Goal: Task Accomplishment & Management: Manage account settings

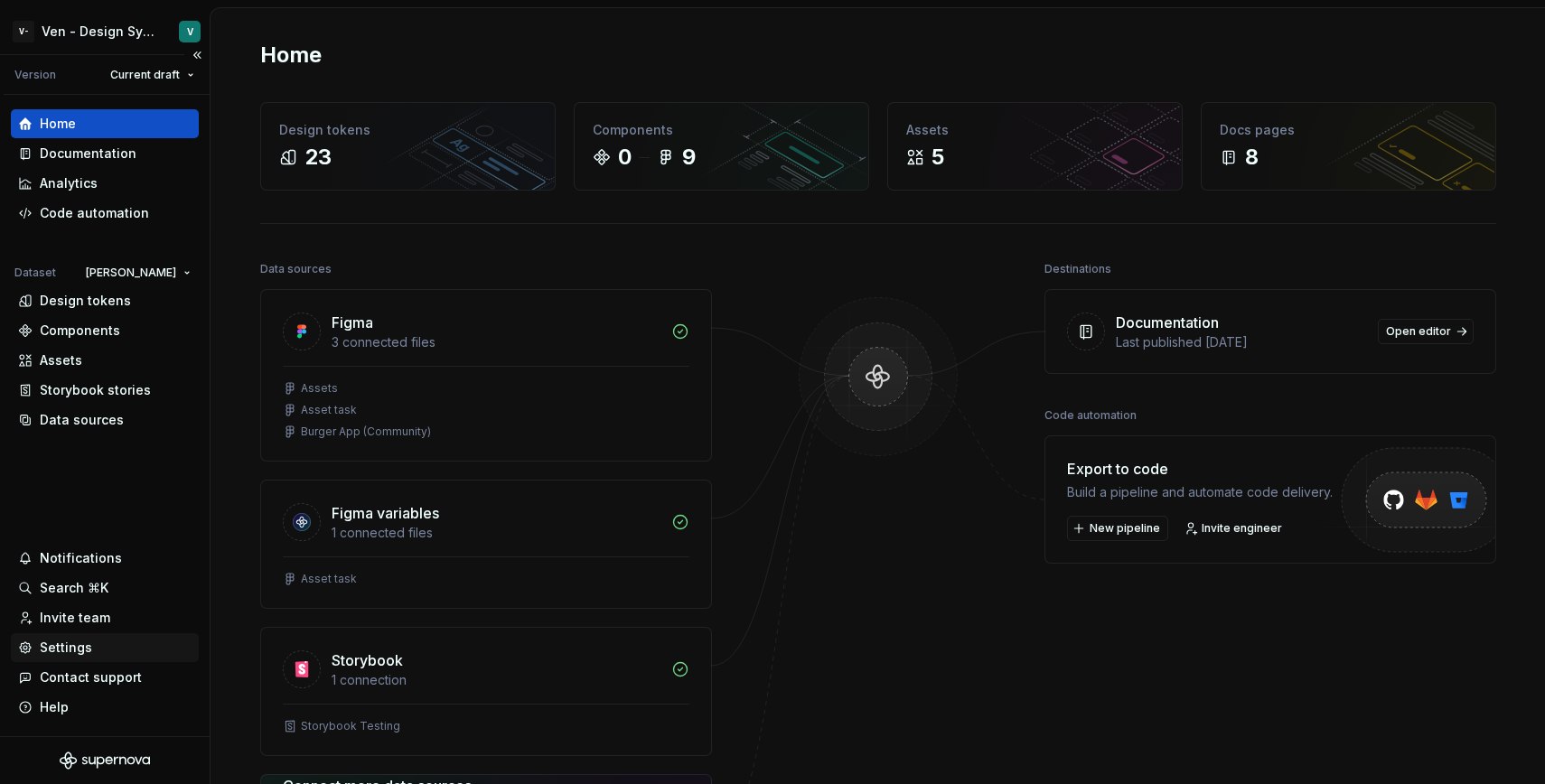
click at [122, 645] on div "Settings" at bounding box center [105, 647] width 174 height 18
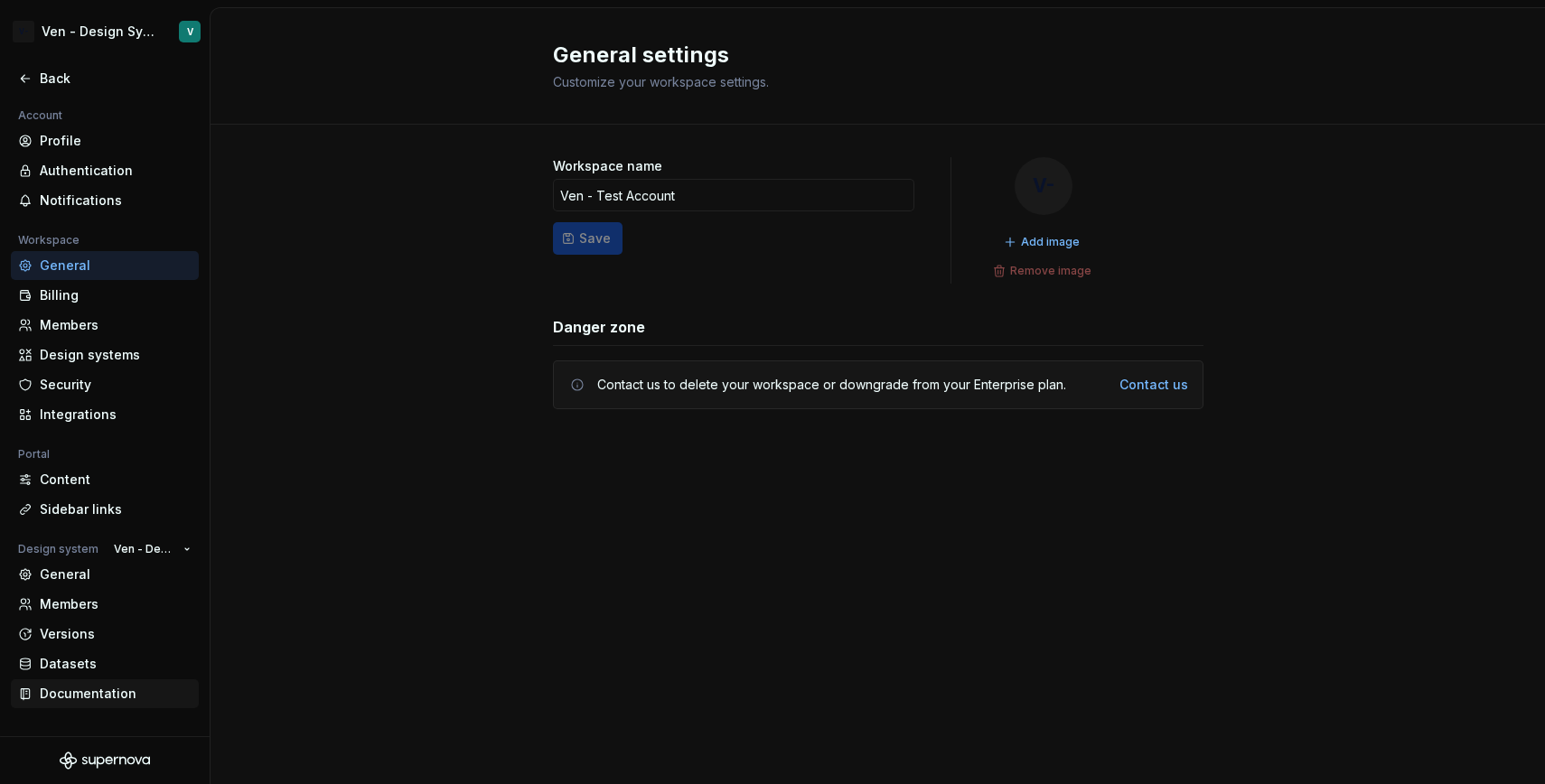
click at [159, 693] on div "Documentation" at bounding box center [115, 694] width 152 height 18
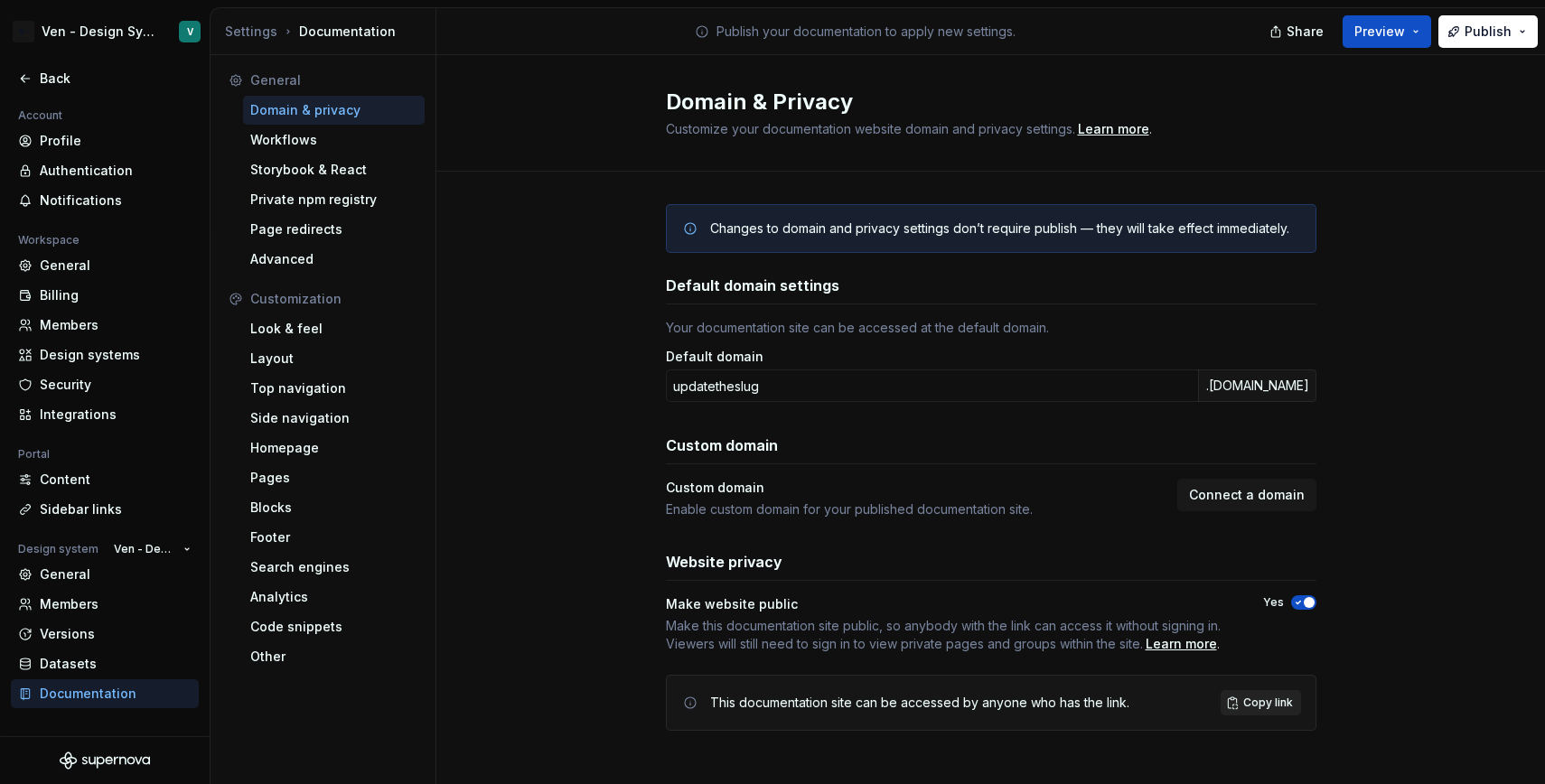
click at [1268, 705] on span "Copy link" at bounding box center [1268, 702] width 50 height 15
click at [549, 477] on div "Changes to domain and privacy settings don’t require publish — they will take e…" at bounding box center [990, 485] width 1108 height 628
click at [123, 570] on div "General" at bounding box center [115, 574] width 152 height 18
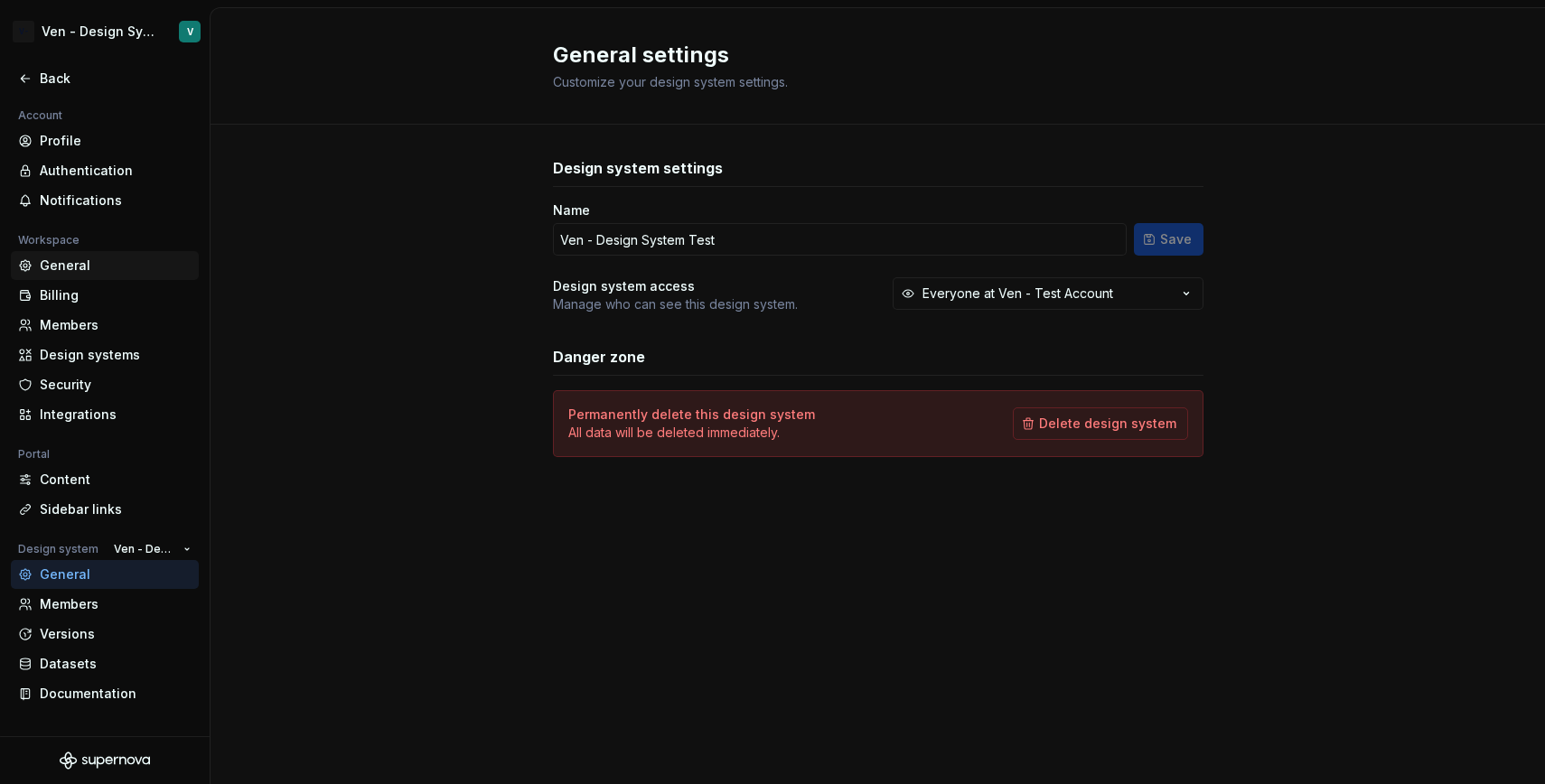
click at [129, 270] on div "General" at bounding box center [115, 266] width 152 height 18
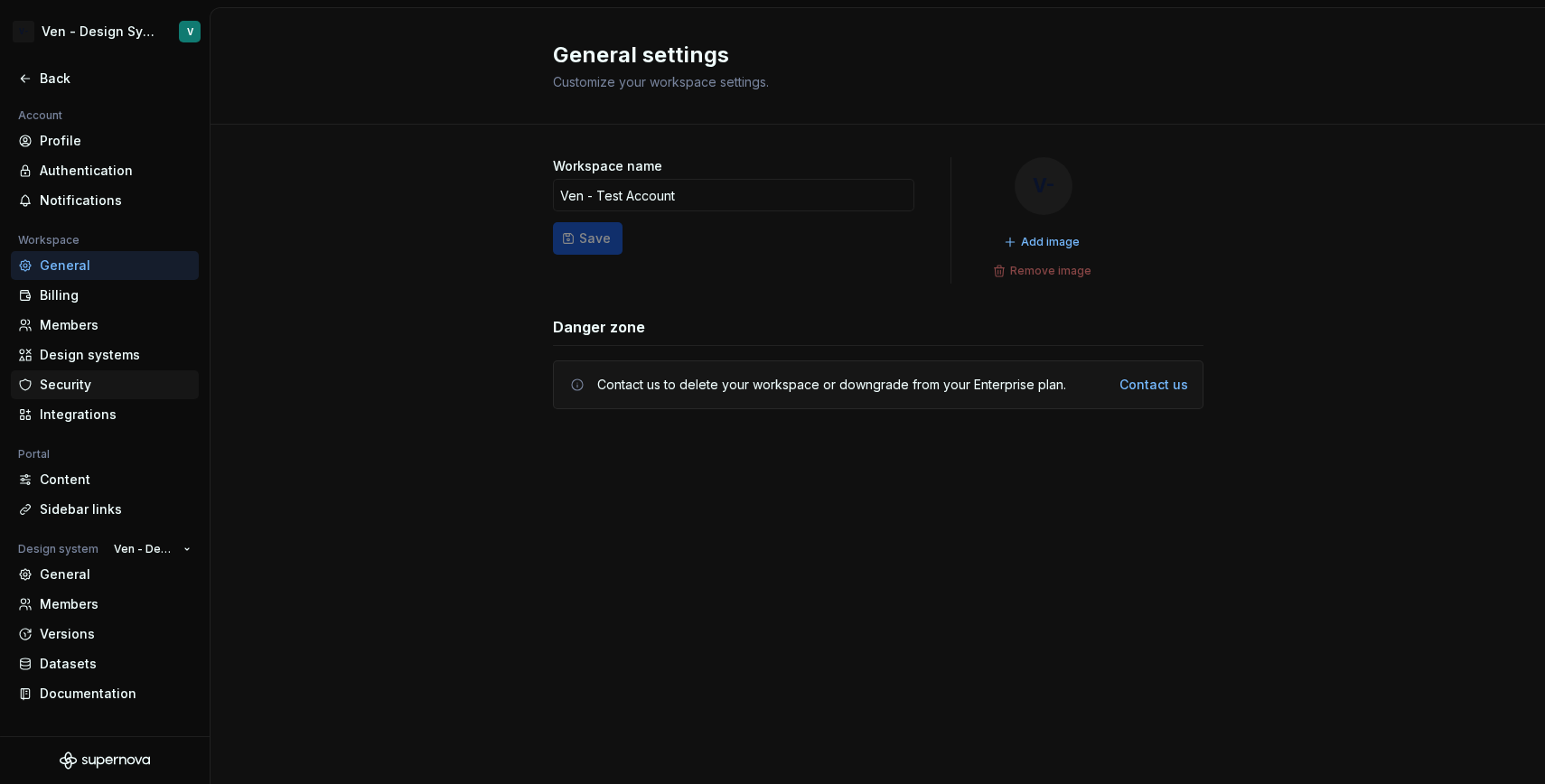
click at [102, 370] on div "Security" at bounding box center [105, 384] width 188 height 28
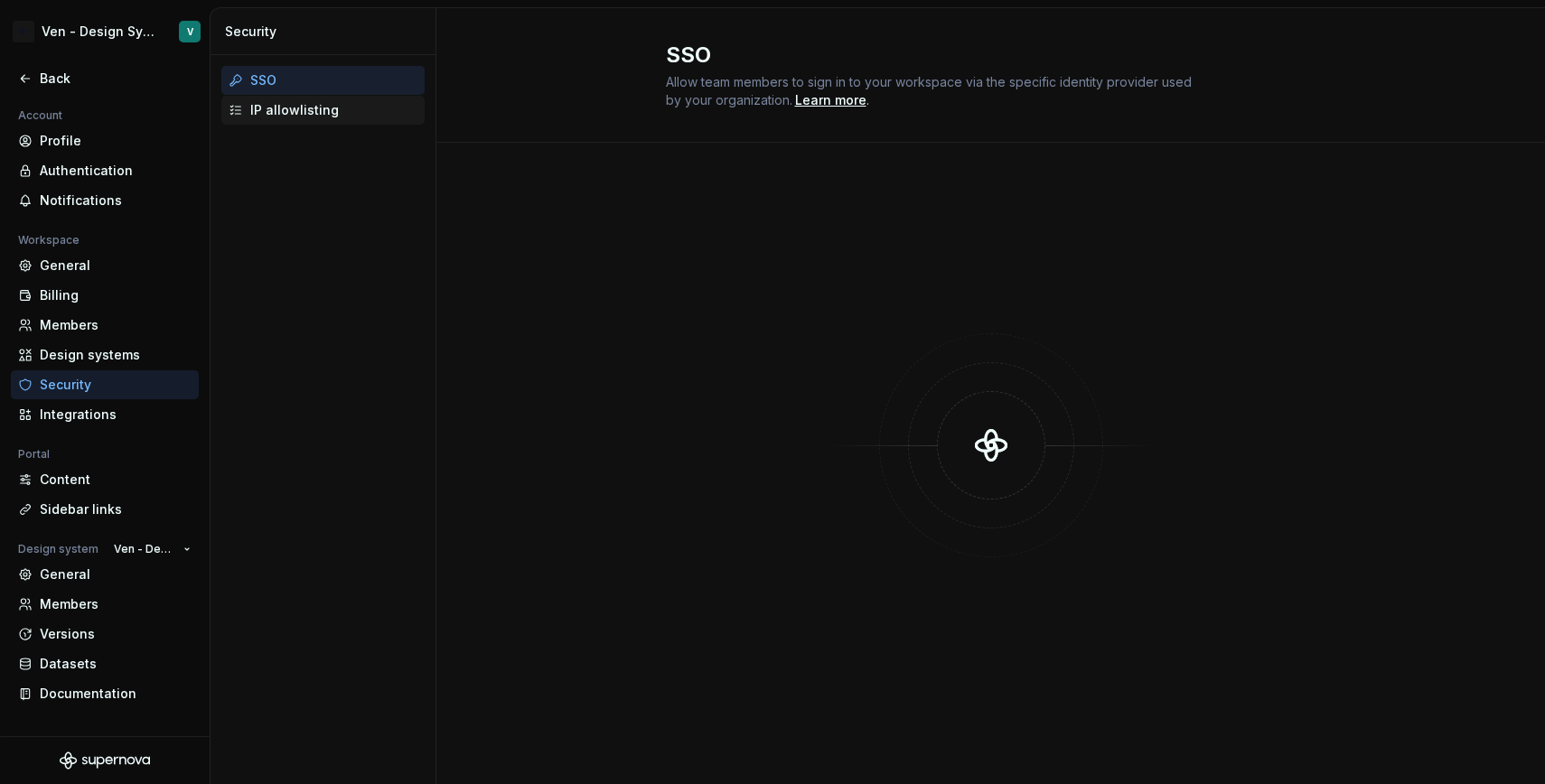
click at [356, 116] on div "IP allowlisting" at bounding box center [334, 110] width 167 height 18
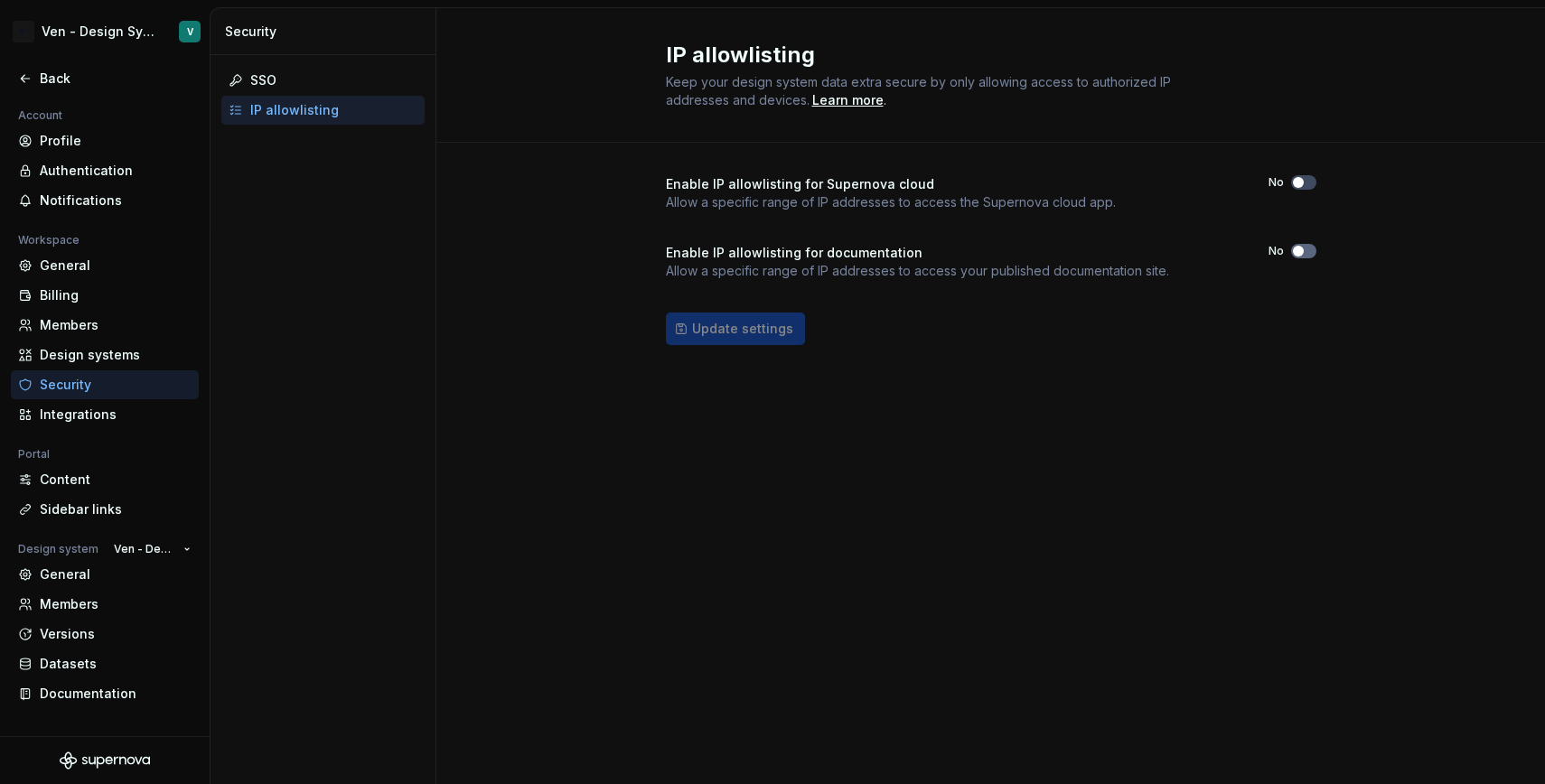
click at [1310, 255] on button "No" at bounding box center [1304, 251] width 26 height 15
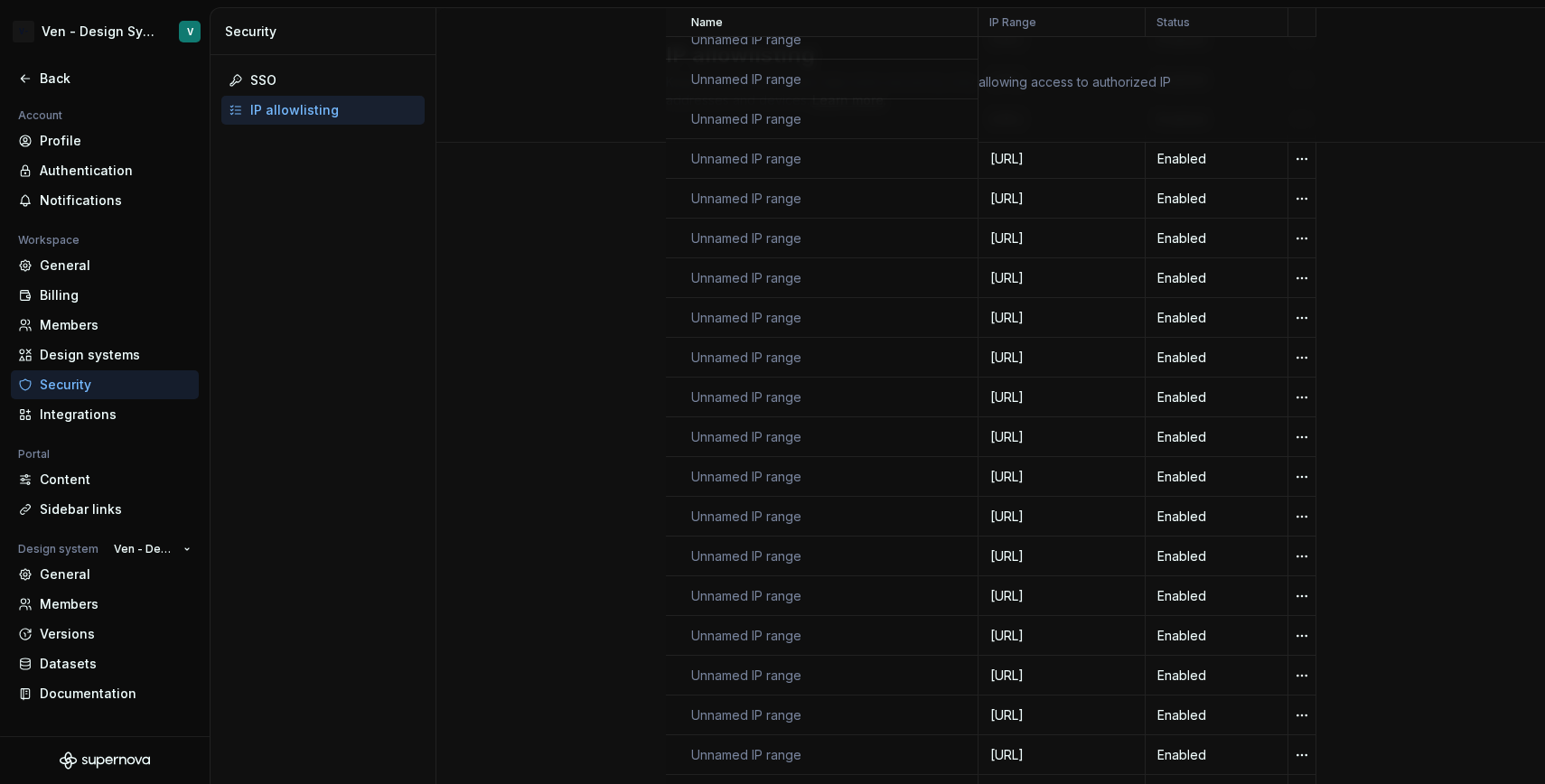
scroll to position [934, 0]
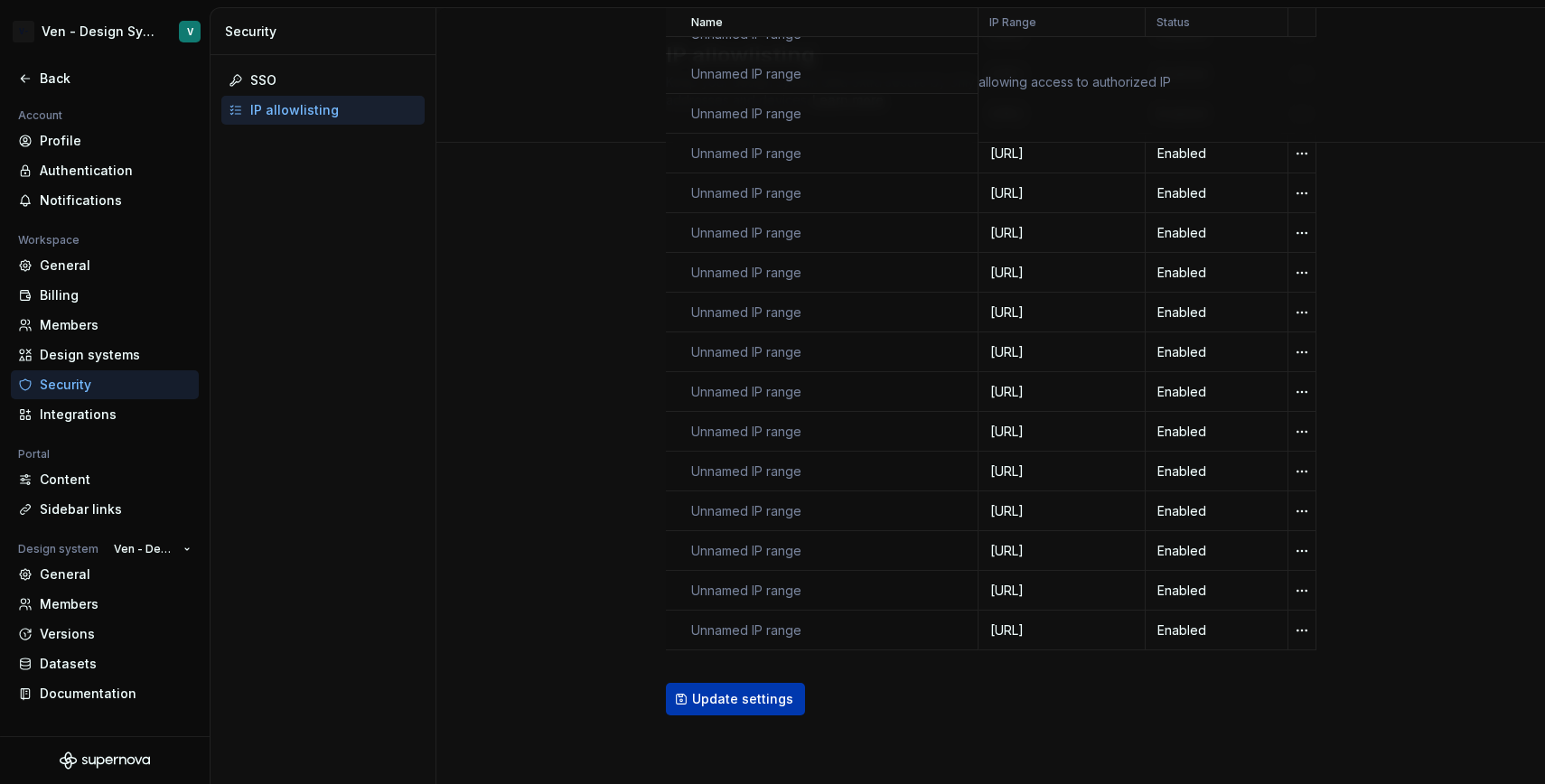
click at [749, 710] on button "Update settings" at bounding box center [735, 699] width 139 height 32
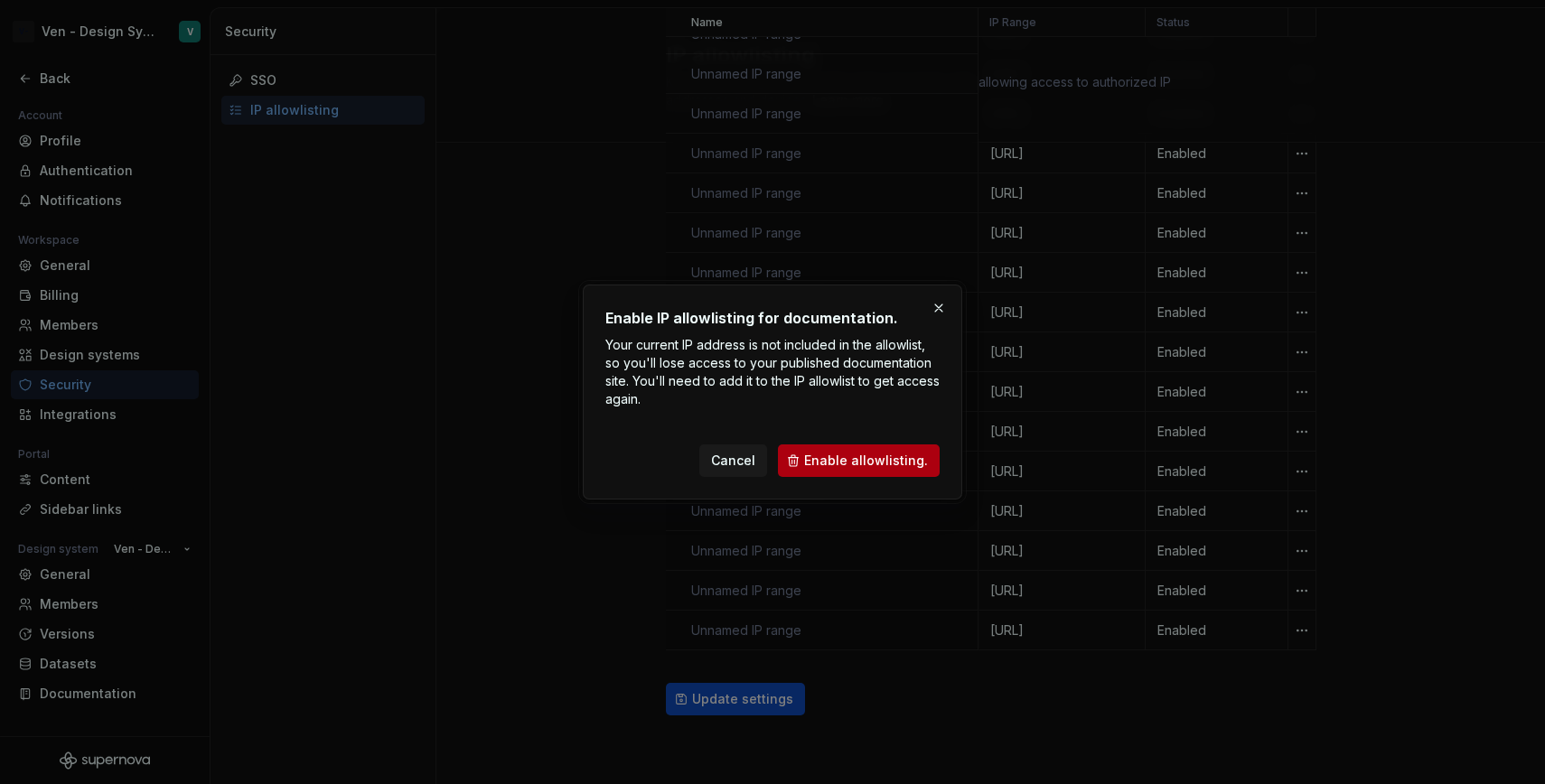
click at [872, 460] on span "Enable allowlisting." at bounding box center [865, 460] width 124 height 18
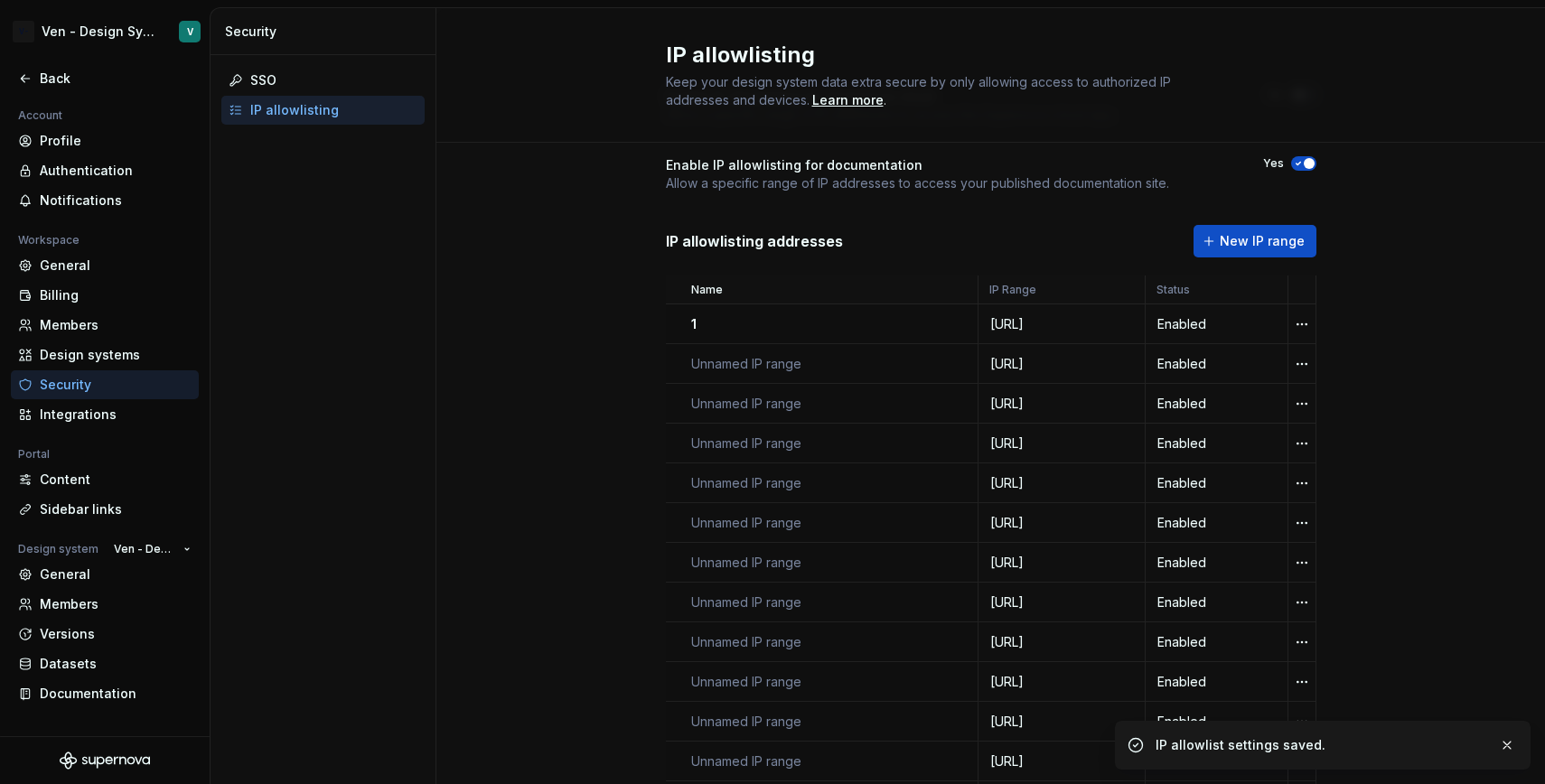
scroll to position [0, 0]
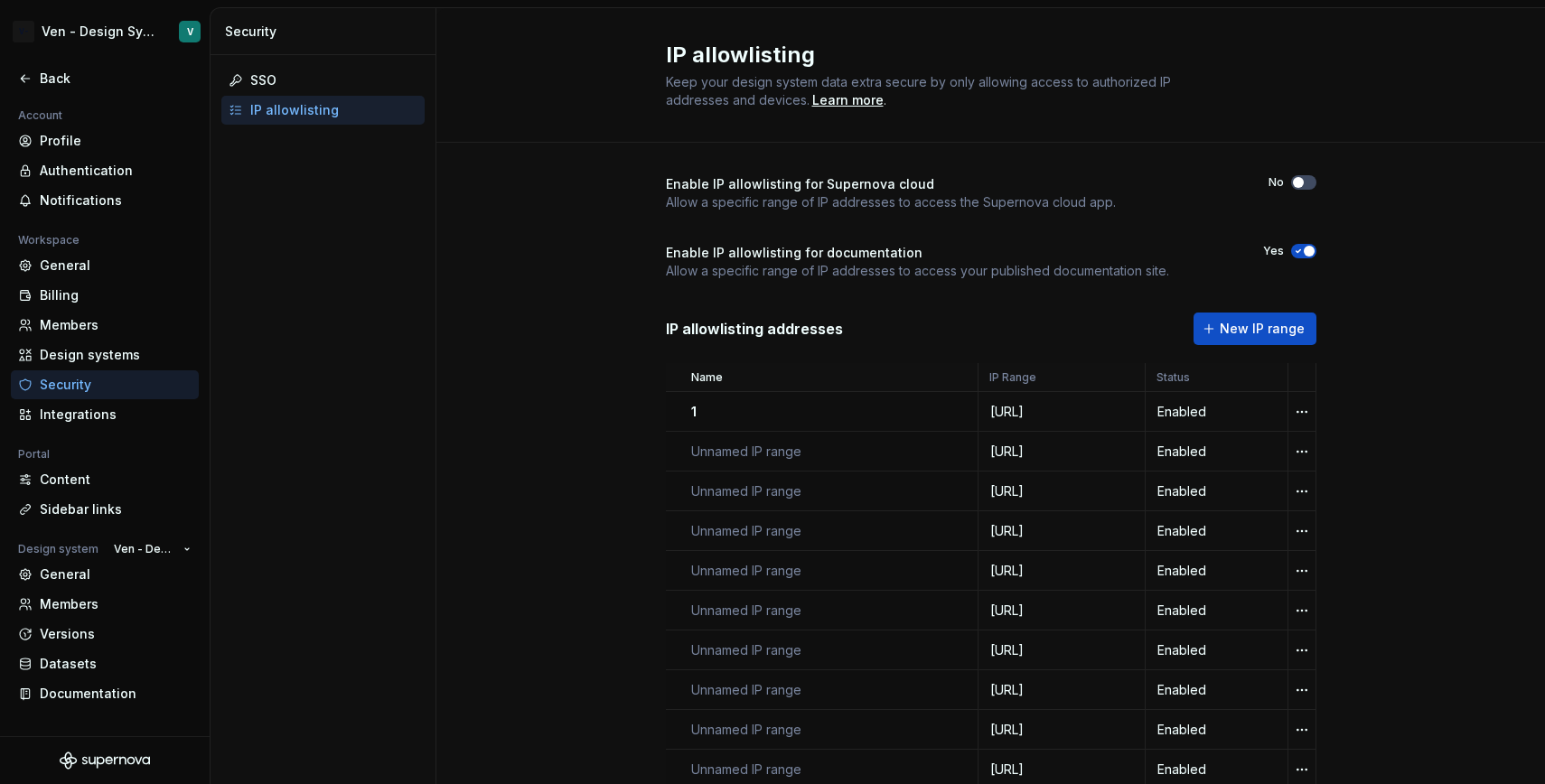
click at [1304, 259] on div "Enable IP allowlisting for documentation Allow a specific range of IP addresses…" at bounding box center [990, 261] width 650 height 36
click at [1303, 253] on span "button" at bounding box center [1309, 251] width 11 height 11
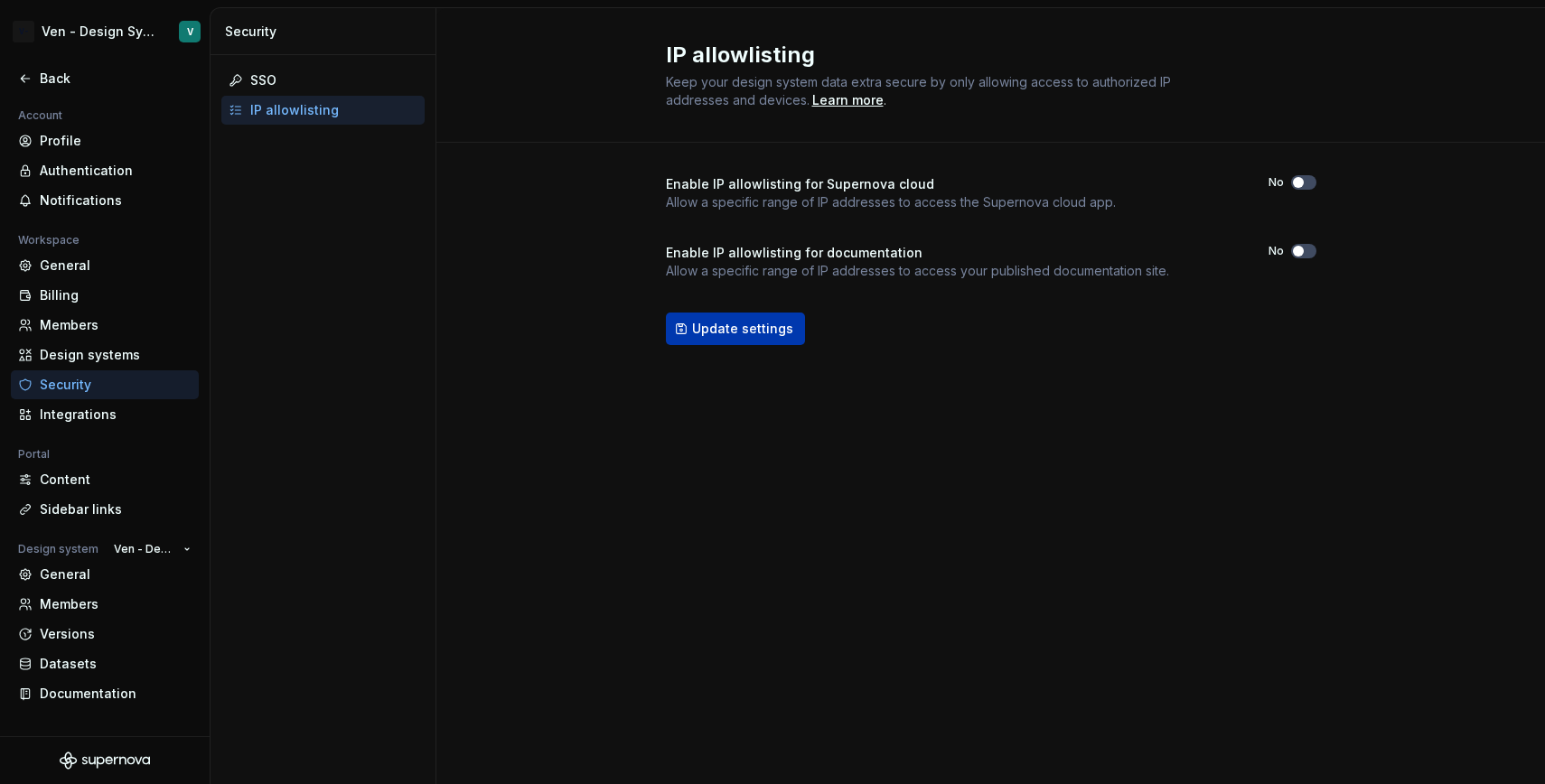
click at [763, 337] on button "Update settings" at bounding box center [735, 328] width 139 height 32
click at [132, 690] on div "Documentation" at bounding box center [115, 694] width 152 height 18
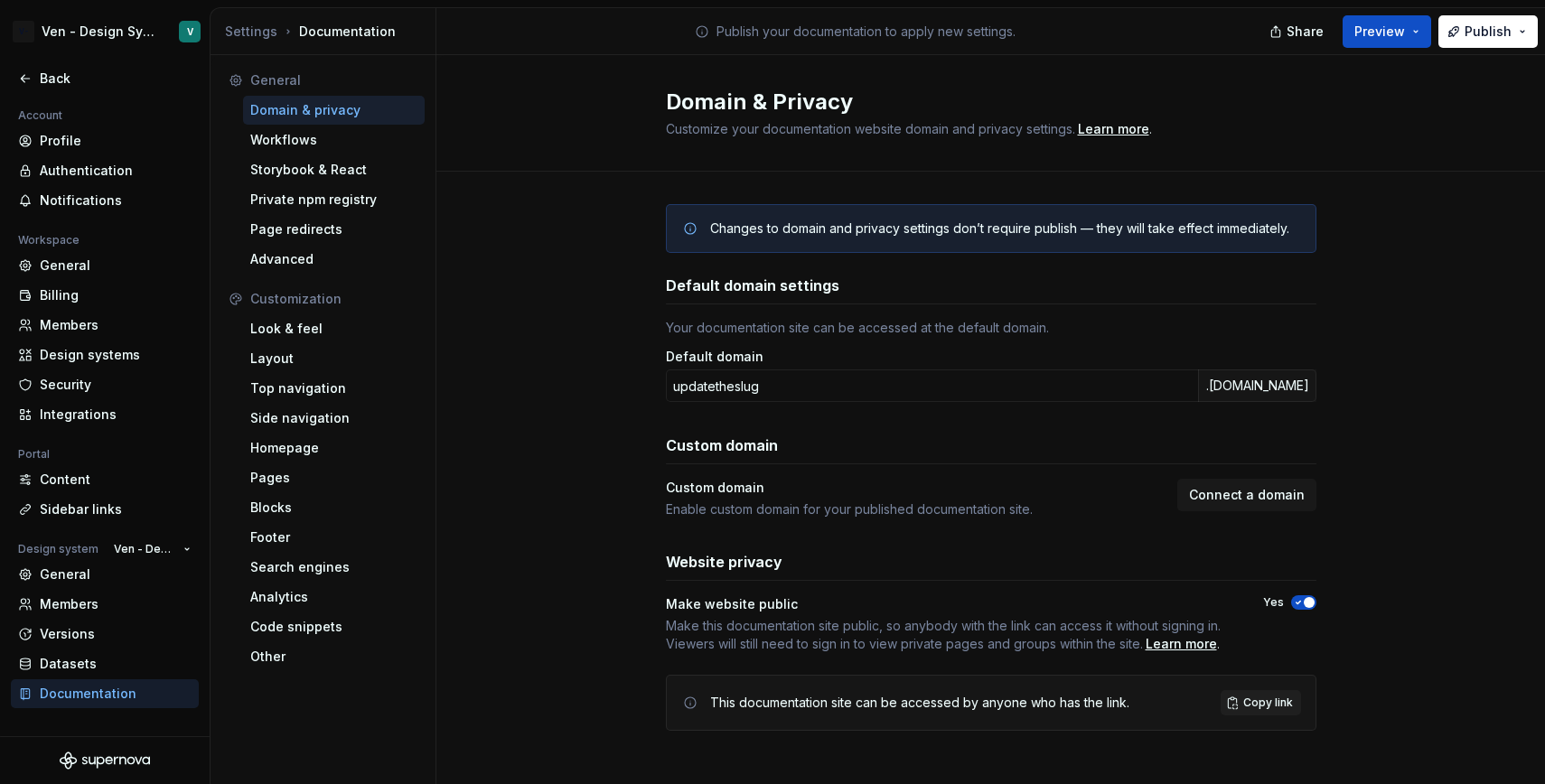
scroll to position [7, 0]
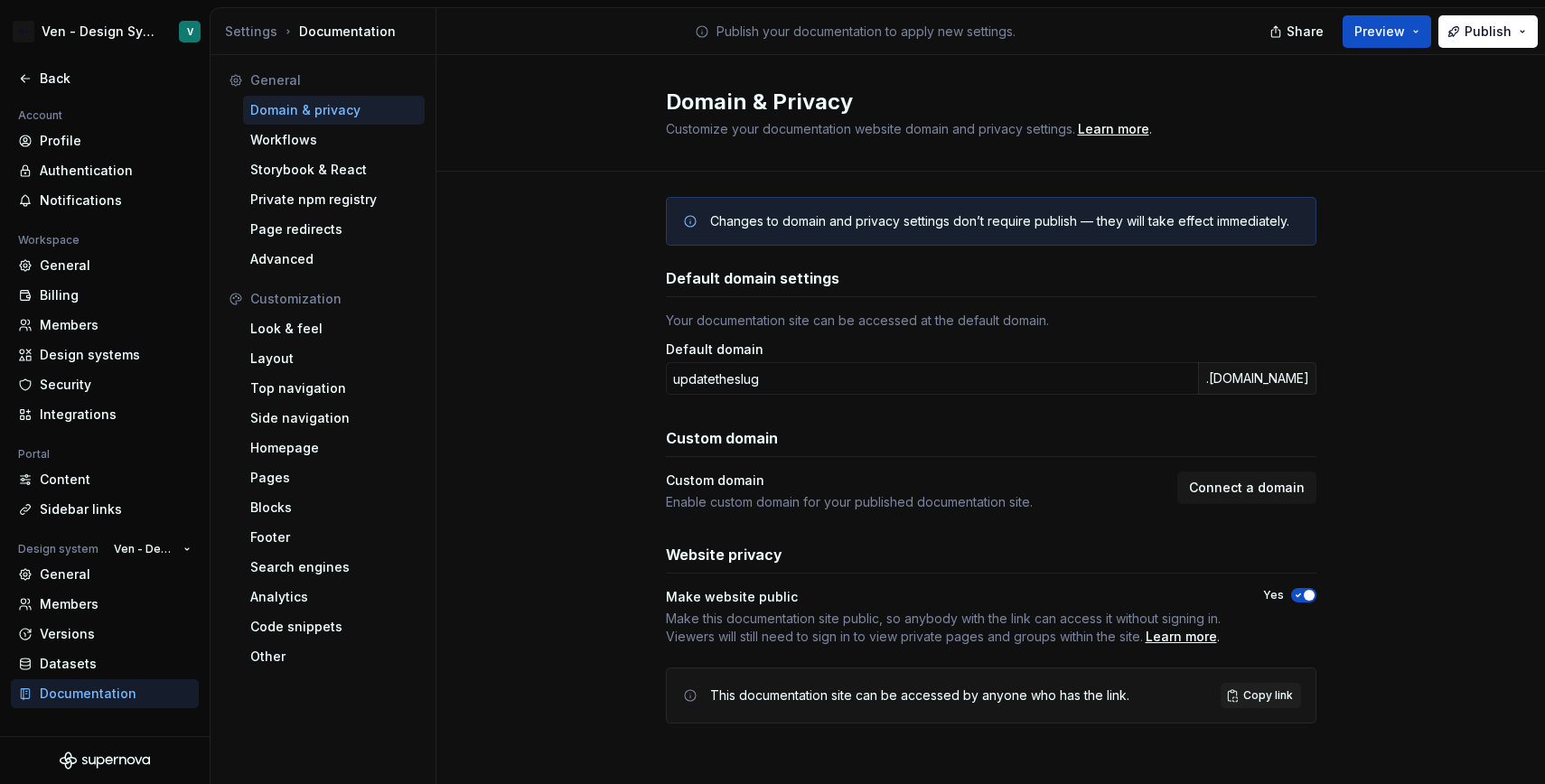
click at [753, 599] on div "Make website public" at bounding box center [948, 597] width 565 height 18
